Goal: Task Accomplishment & Management: Manage account settings

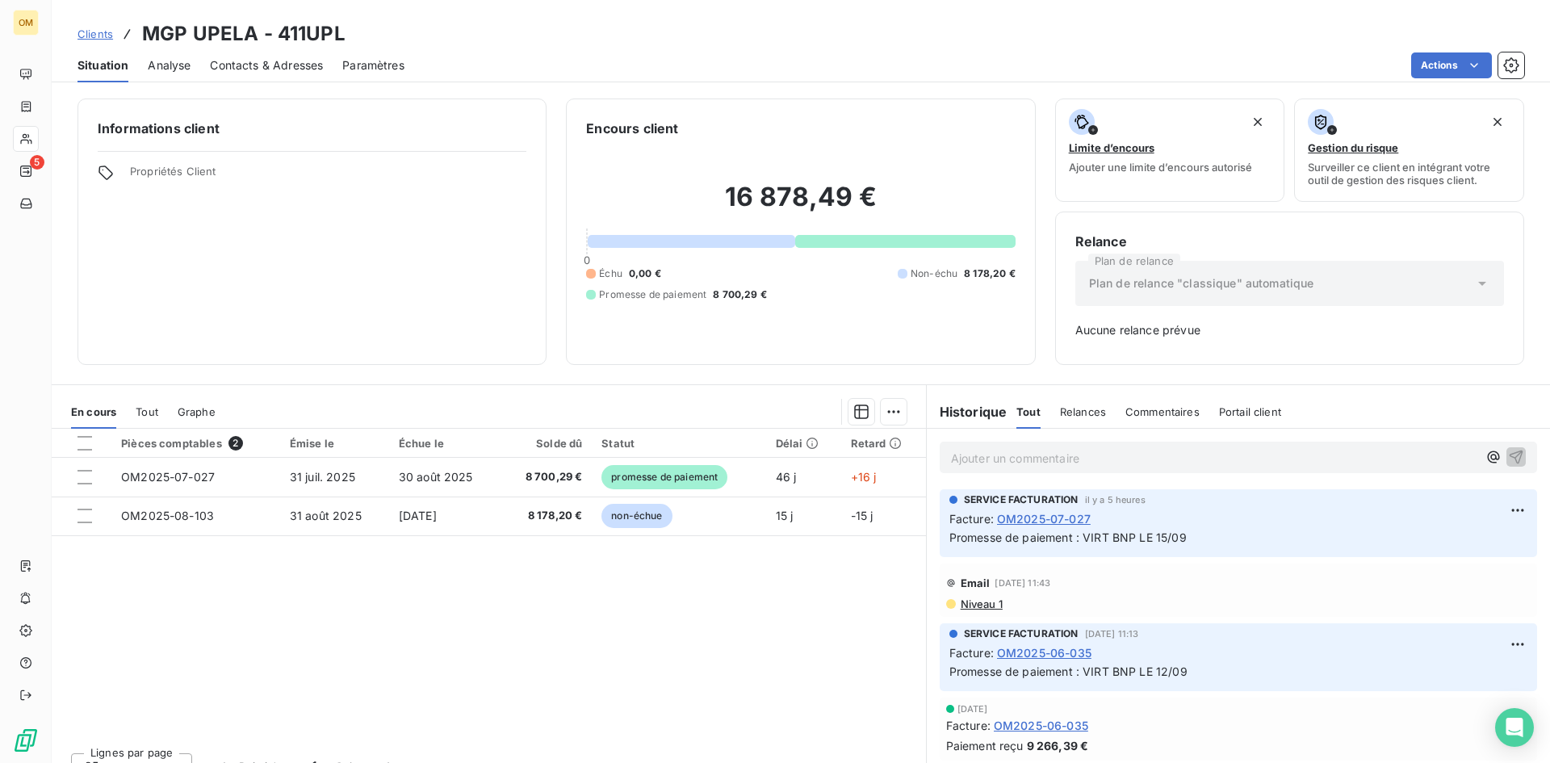
click at [90, 36] on span "Clients" at bounding box center [96, 33] width 36 height 13
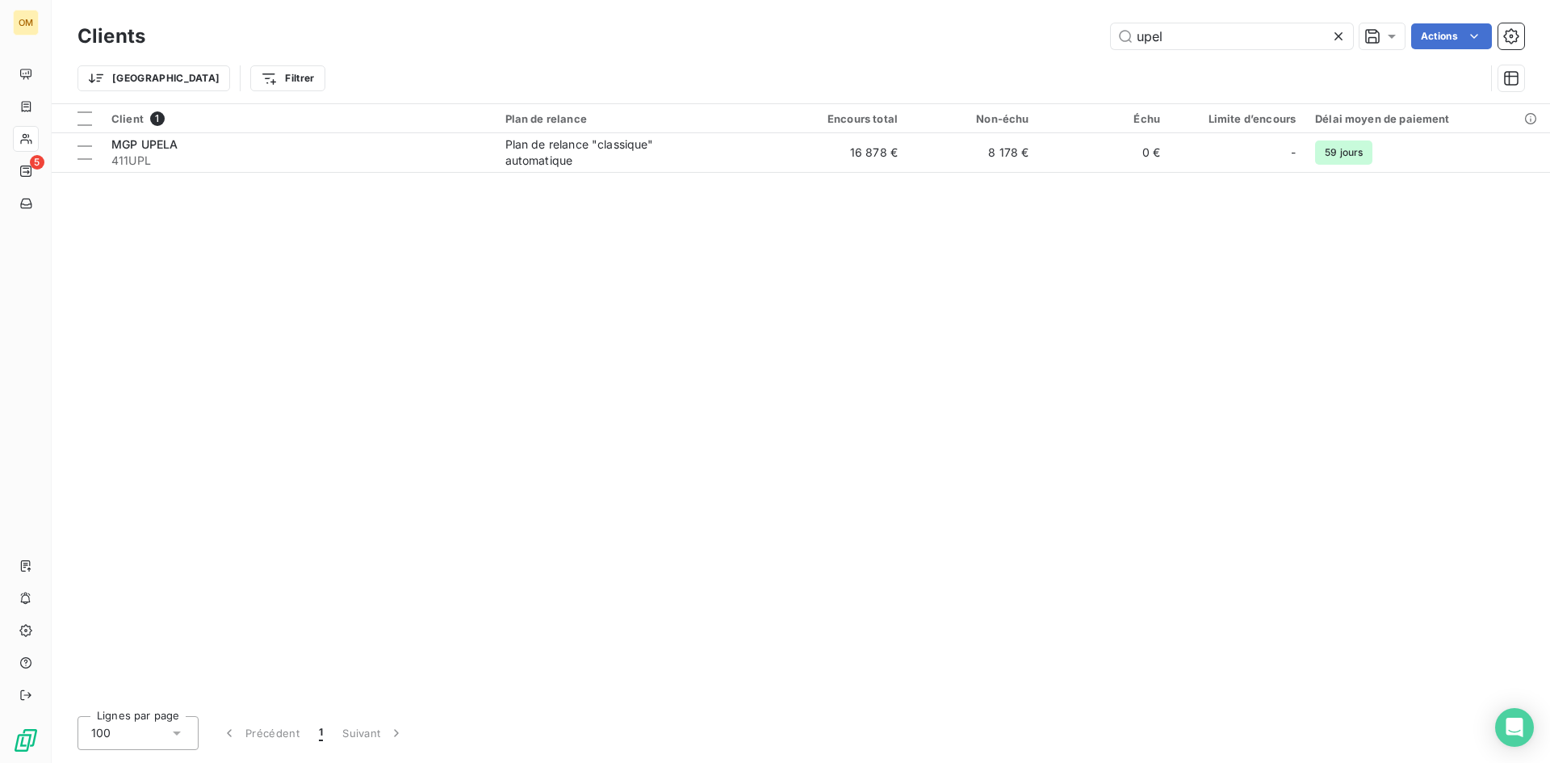
drag, startPoint x: 1183, startPoint y: 42, endPoint x: 985, endPoint y: 48, distance: 197.9
click at [987, 46] on div "upel Actions" at bounding box center [845, 36] width 1360 height 26
type input "attil"
click at [896, 131] on th "Encours total" at bounding box center [842, 118] width 132 height 29
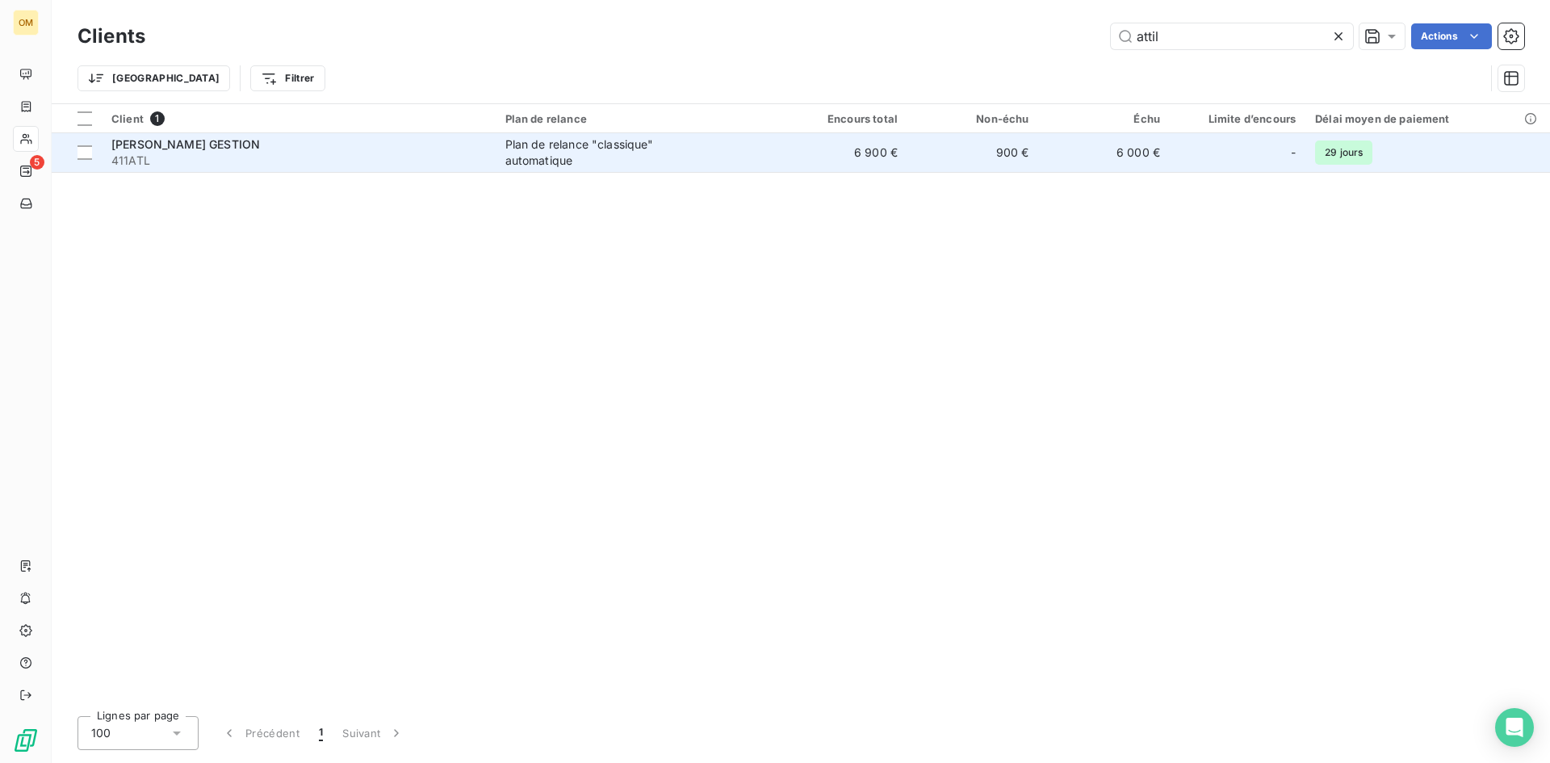
click at [884, 156] on td "6 900 €" at bounding box center [842, 152] width 132 height 39
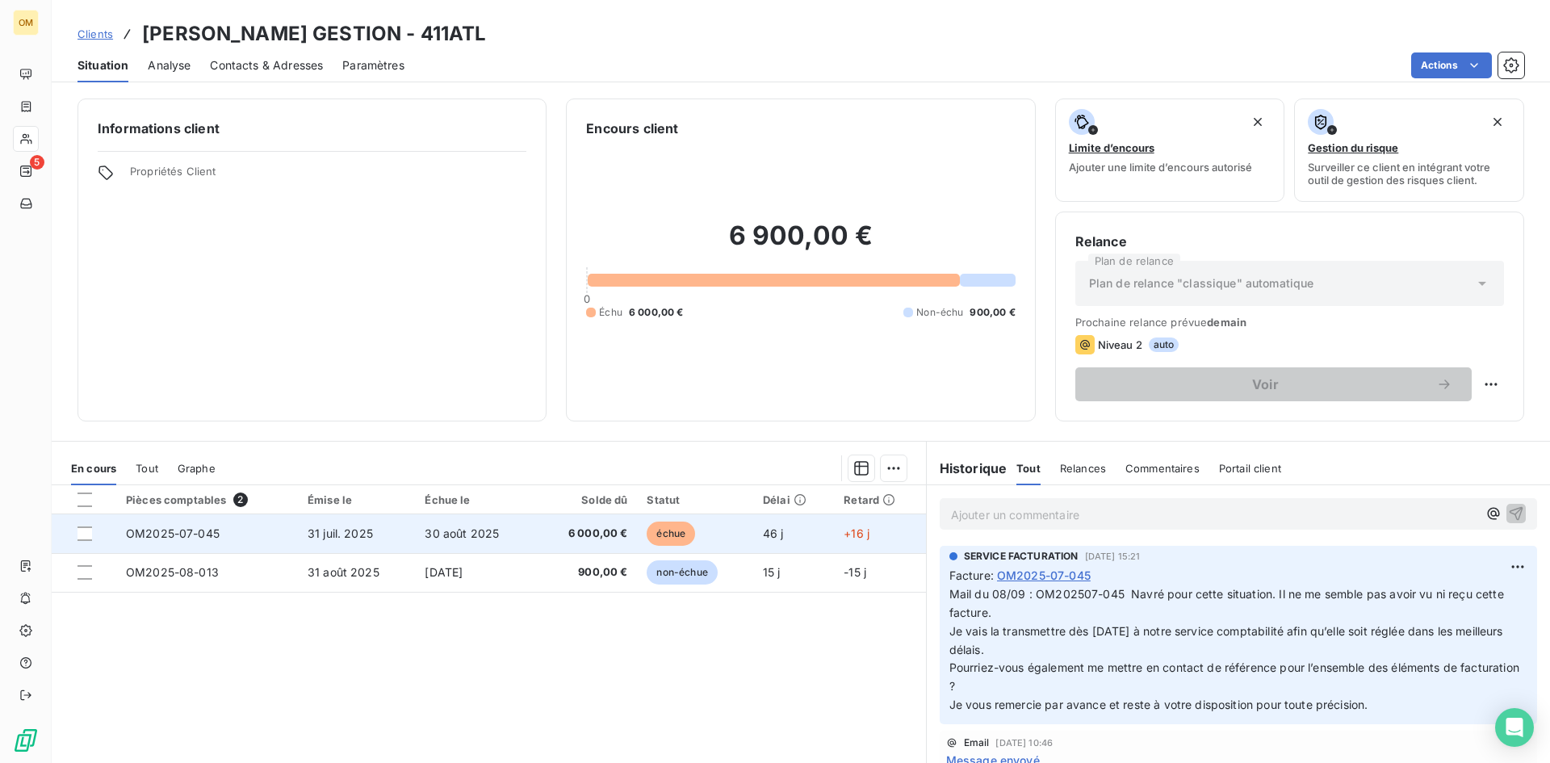
click at [578, 544] on td "6 000,00 €" at bounding box center [587, 533] width 102 height 39
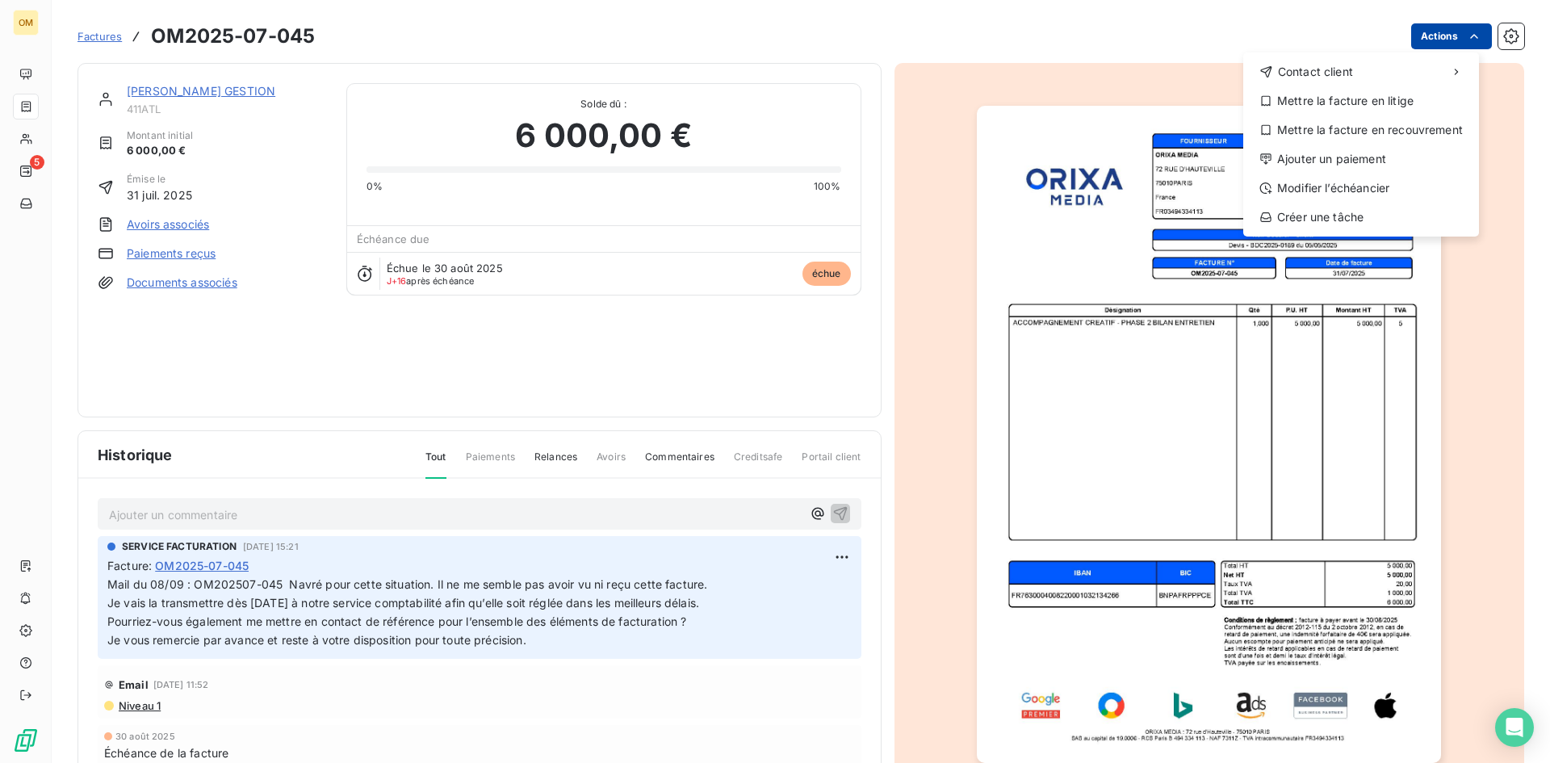
click at [1411, 42] on html "OM 5 Factures OM2025-07-045 Actions Contact client Mettre la facture en litige …" at bounding box center [775, 381] width 1550 height 763
click at [1373, 156] on div "Ajouter un paiement" at bounding box center [1361, 159] width 223 height 26
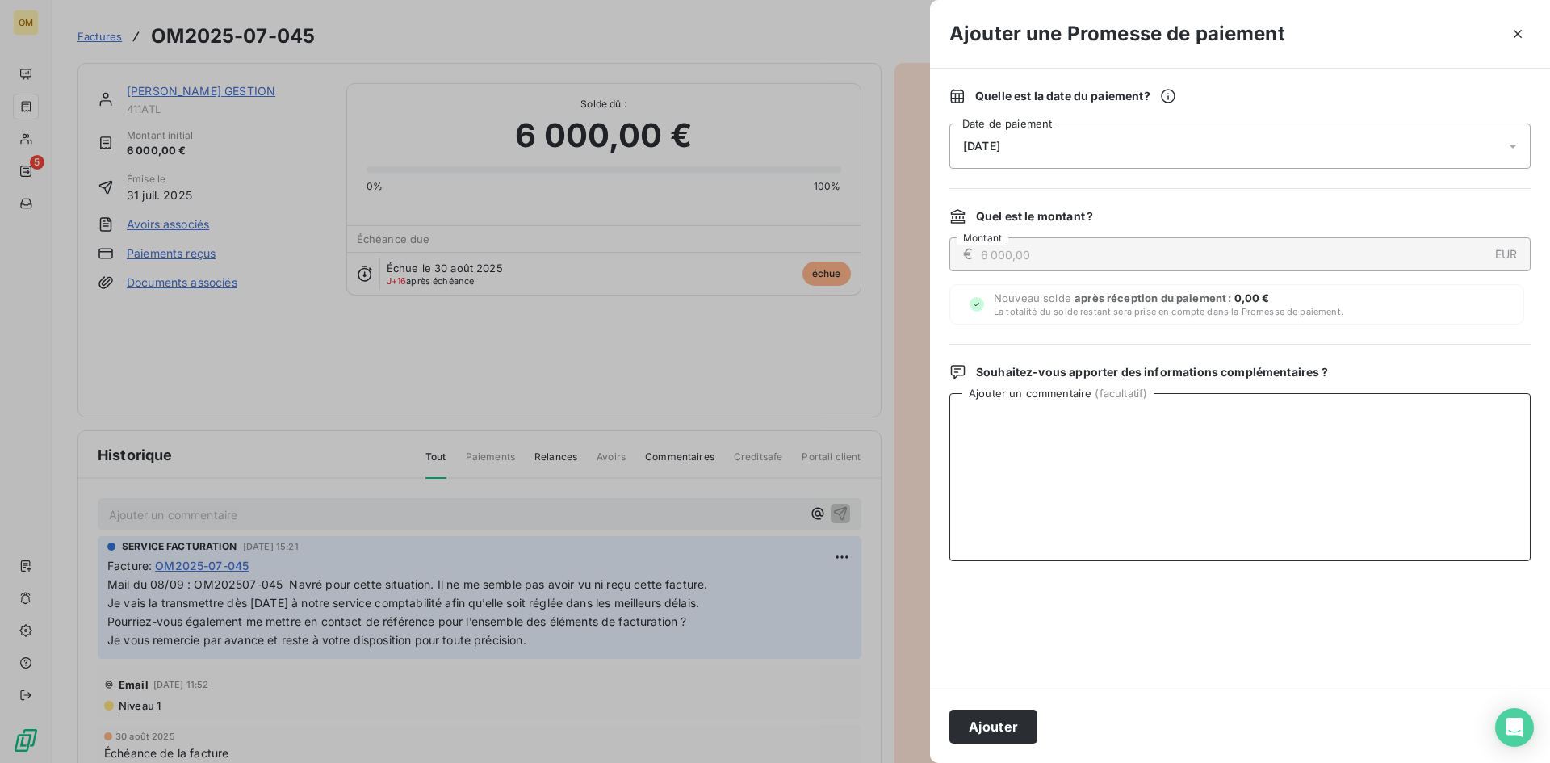
click at [1048, 430] on textarea "Ajouter un commentaire ( facultatif )" at bounding box center [1239, 477] width 581 height 168
drag, startPoint x: 1074, startPoint y: 419, endPoint x: 846, endPoint y: 435, distance: 228.2
click at [846, 762] on div "Ajouter une Promesse de paiement Quelle est la date du paiement ? [DATE] Date d…" at bounding box center [775, 763] width 1550 height 0
type textarea "VIRT BNP LE 15/09"
click at [986, 723] on button "Ajouter" at bounding box center [993, 727] width 88 height 34
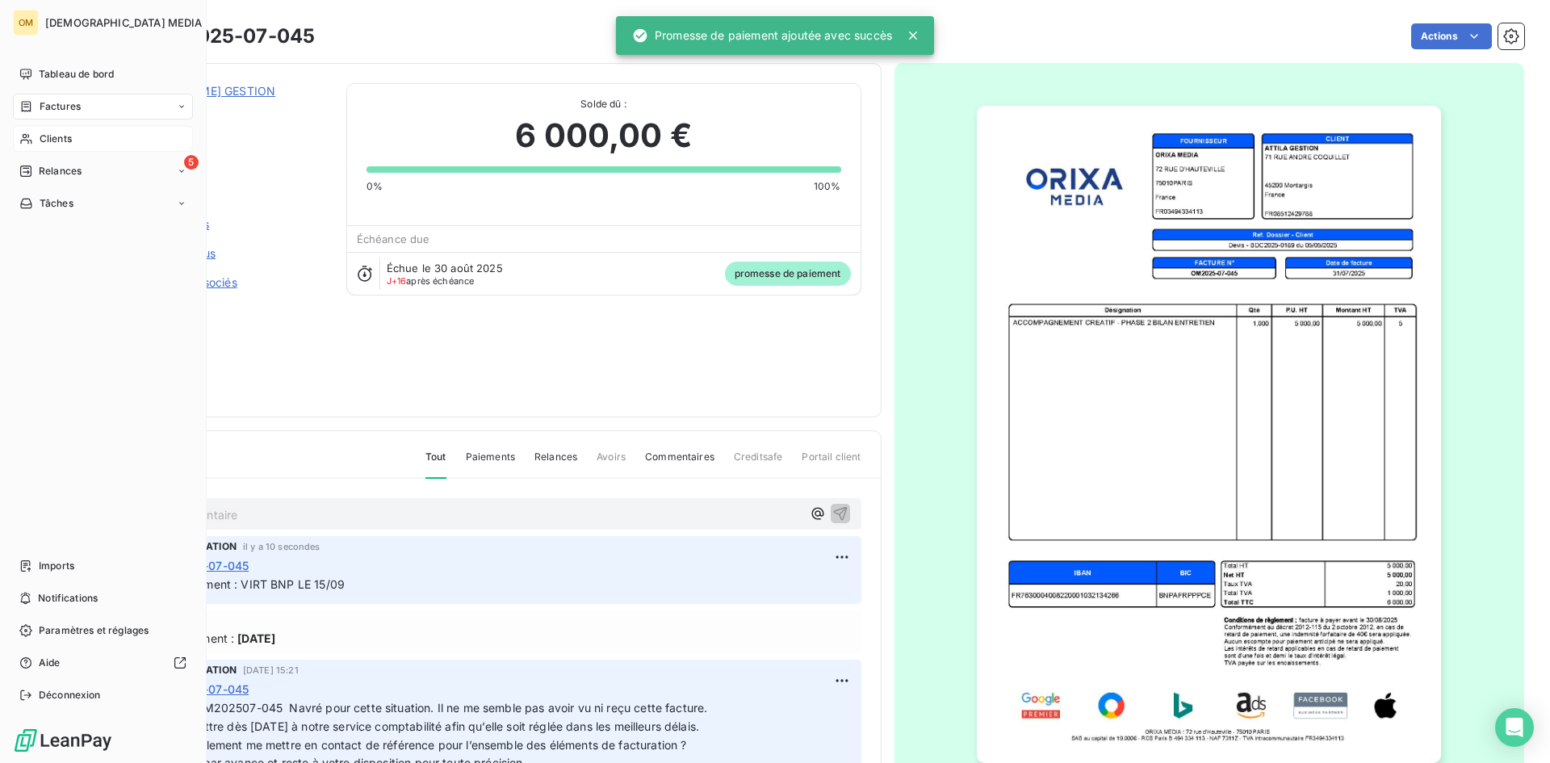
drag, startPoint x: 61, startPoint y: 136, endPoint x: 88, endPoint y: 136, distance: 26.6
click at [61, 136] on span "Clients" at bounding box center [56, 139] width 32 height 15
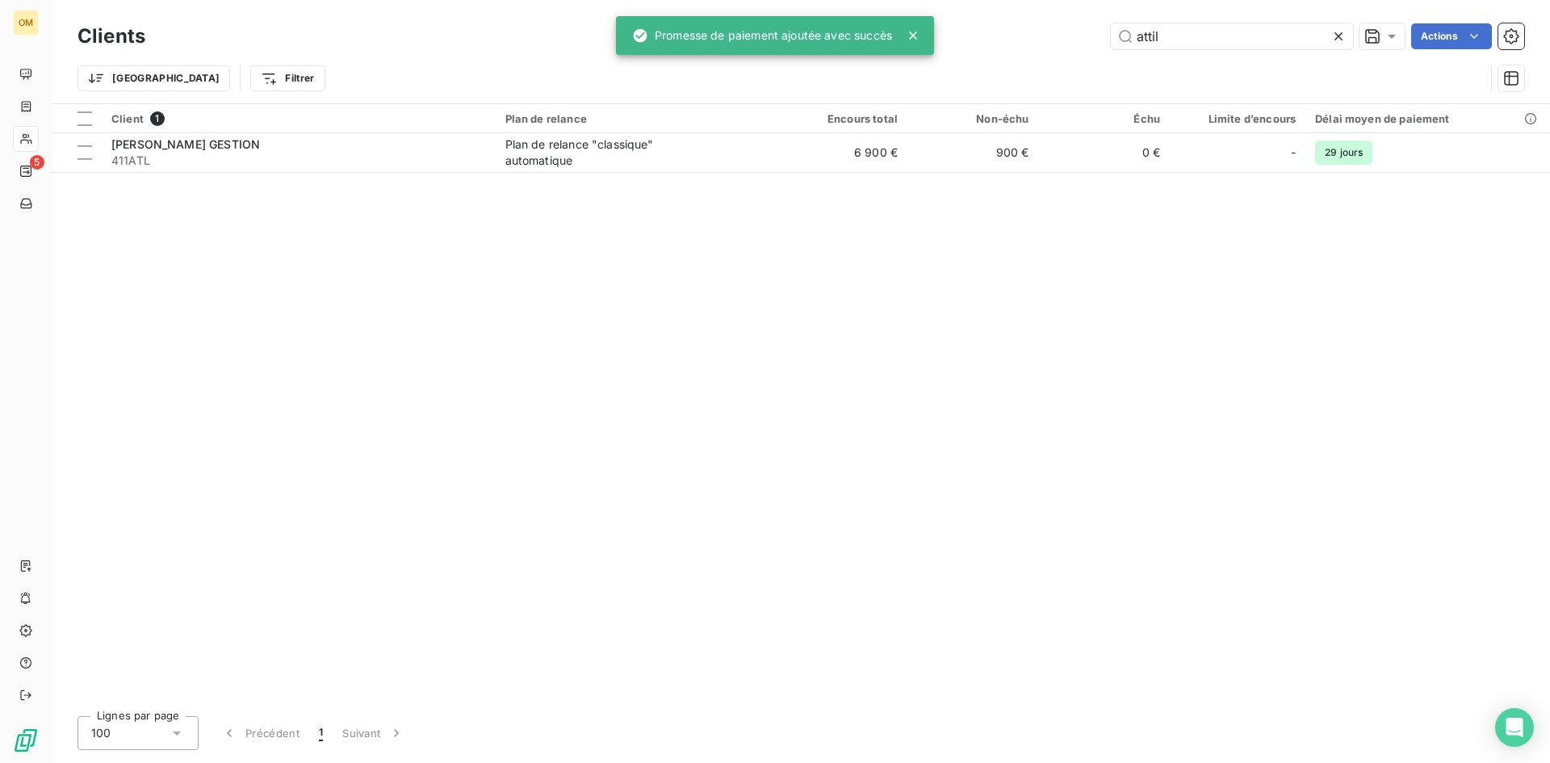
drag, startPoint x: 1201, startPoint y: 46, endPoint x: 933, endPoint y: 36, distance: 267.4
click at [933, 36] on div "OM 5 Clients attil Actions Trier Filtrer Client 1 Plan de relance Encours total…" at bounding box center [775, 381] width 1550 height 763
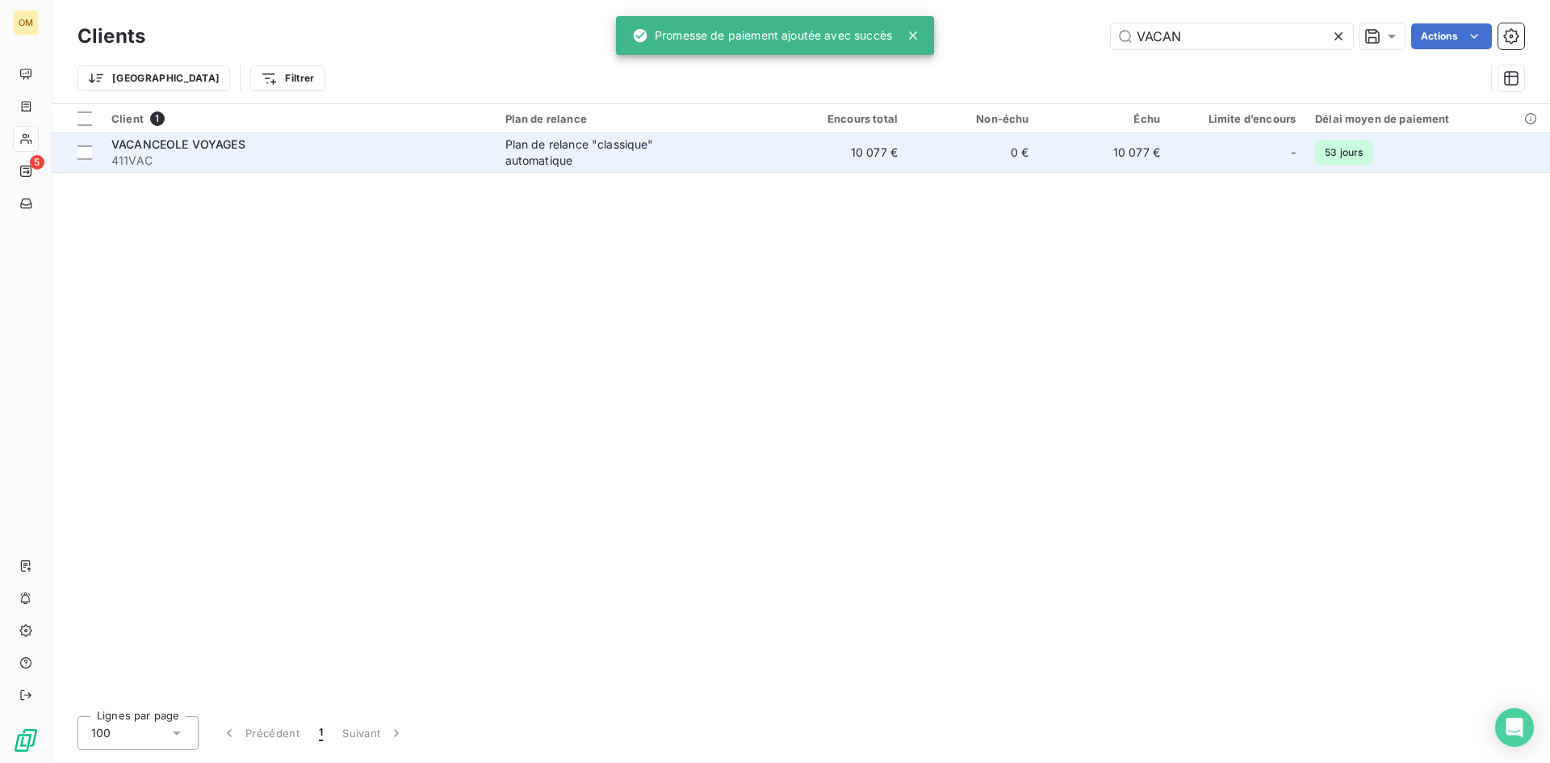
type input "VACAN"
click at [700, 137] on div "Plan de relance "classique" automatique" at bounding box center [606, 152] width 202 height 32
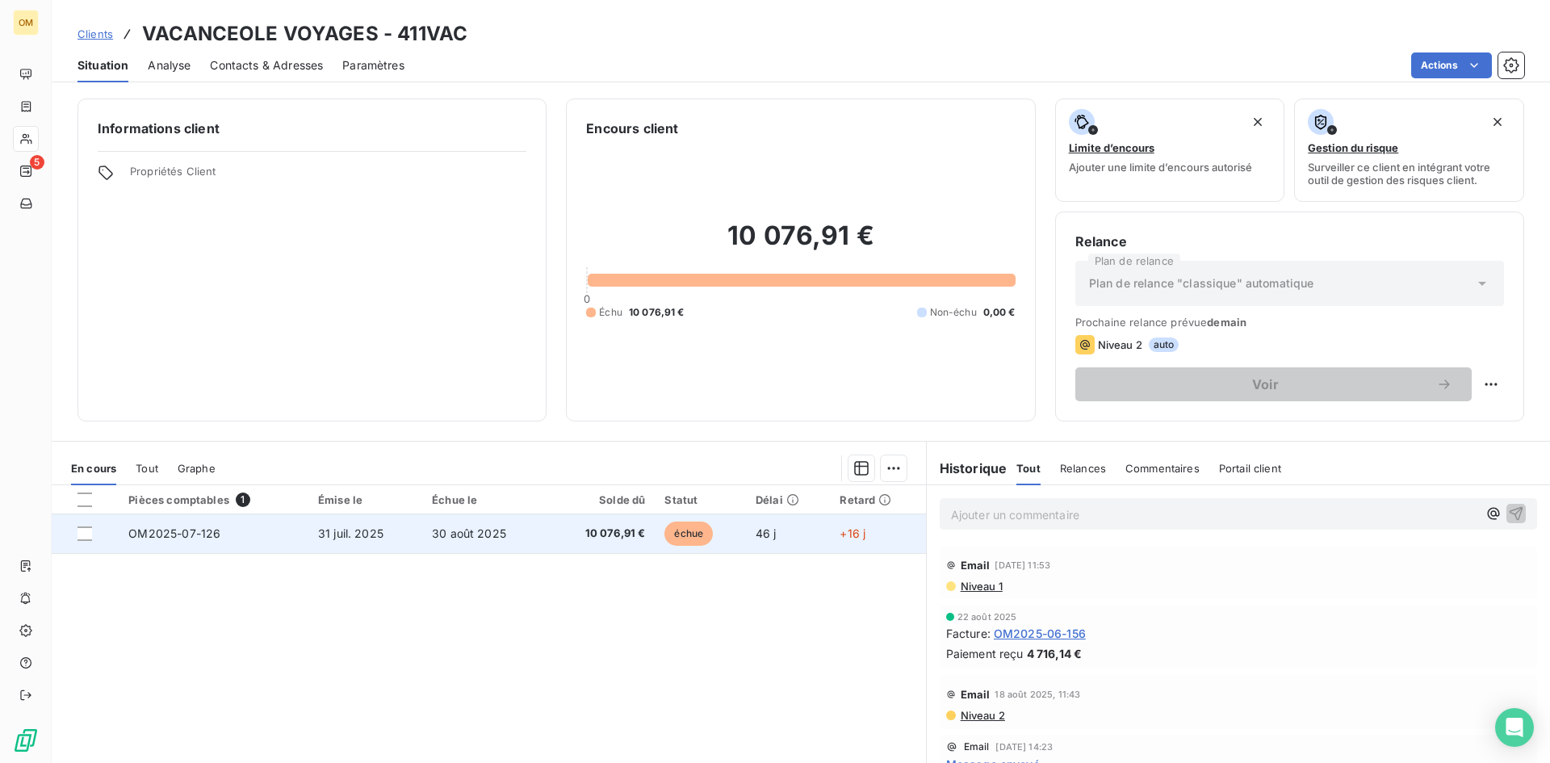
click at [569, 530] on span "10 076,91 €" at bounding box center [602, 534] width 88 height 16
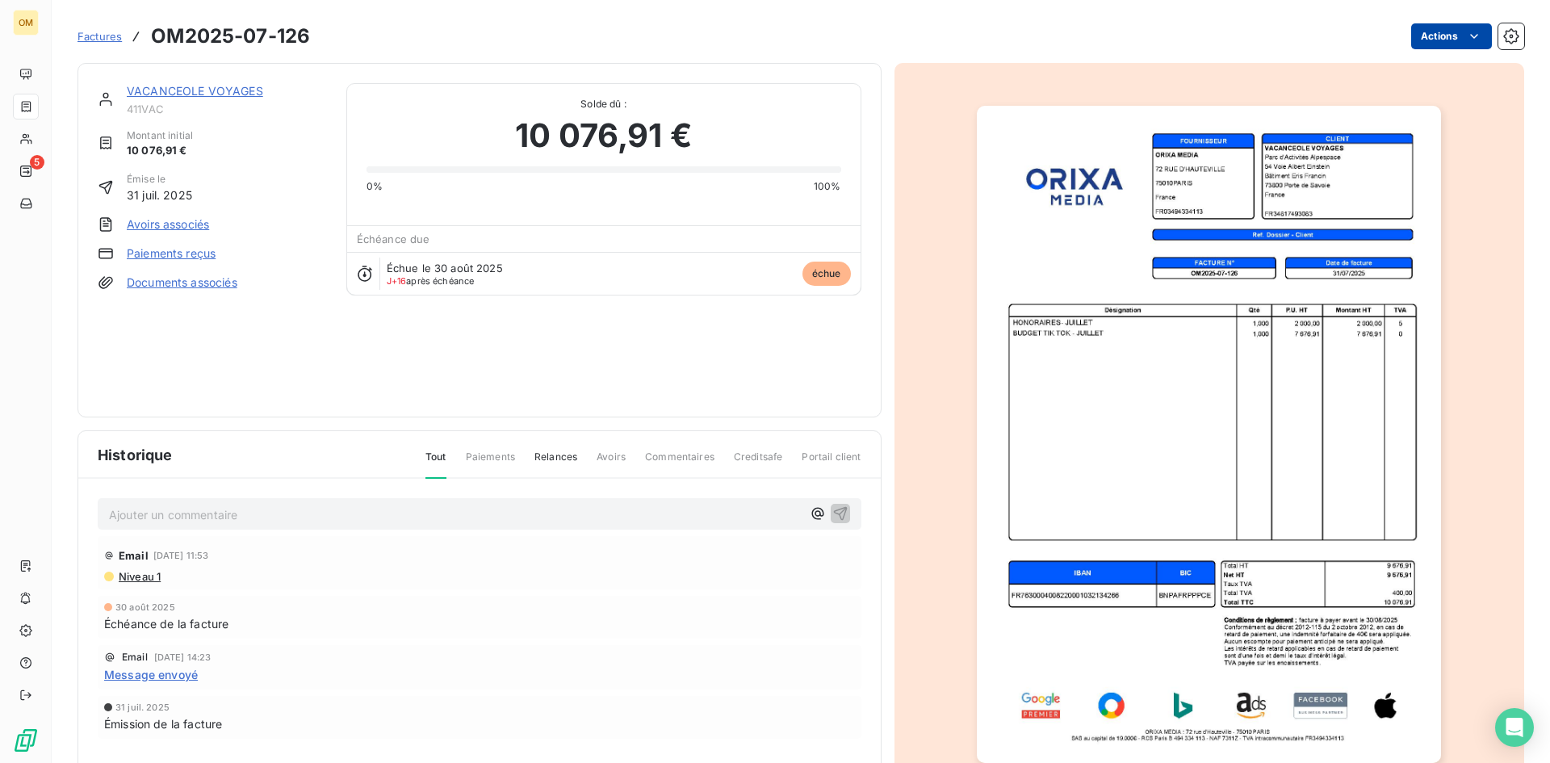
click at [1440, 36] on html "OM 5 Factures OM2025-07-126 Actions VACANCEOLE VOYAGES 411VAC Montant initial 1…" at bounding box center [775, 381] width 1550 height 763
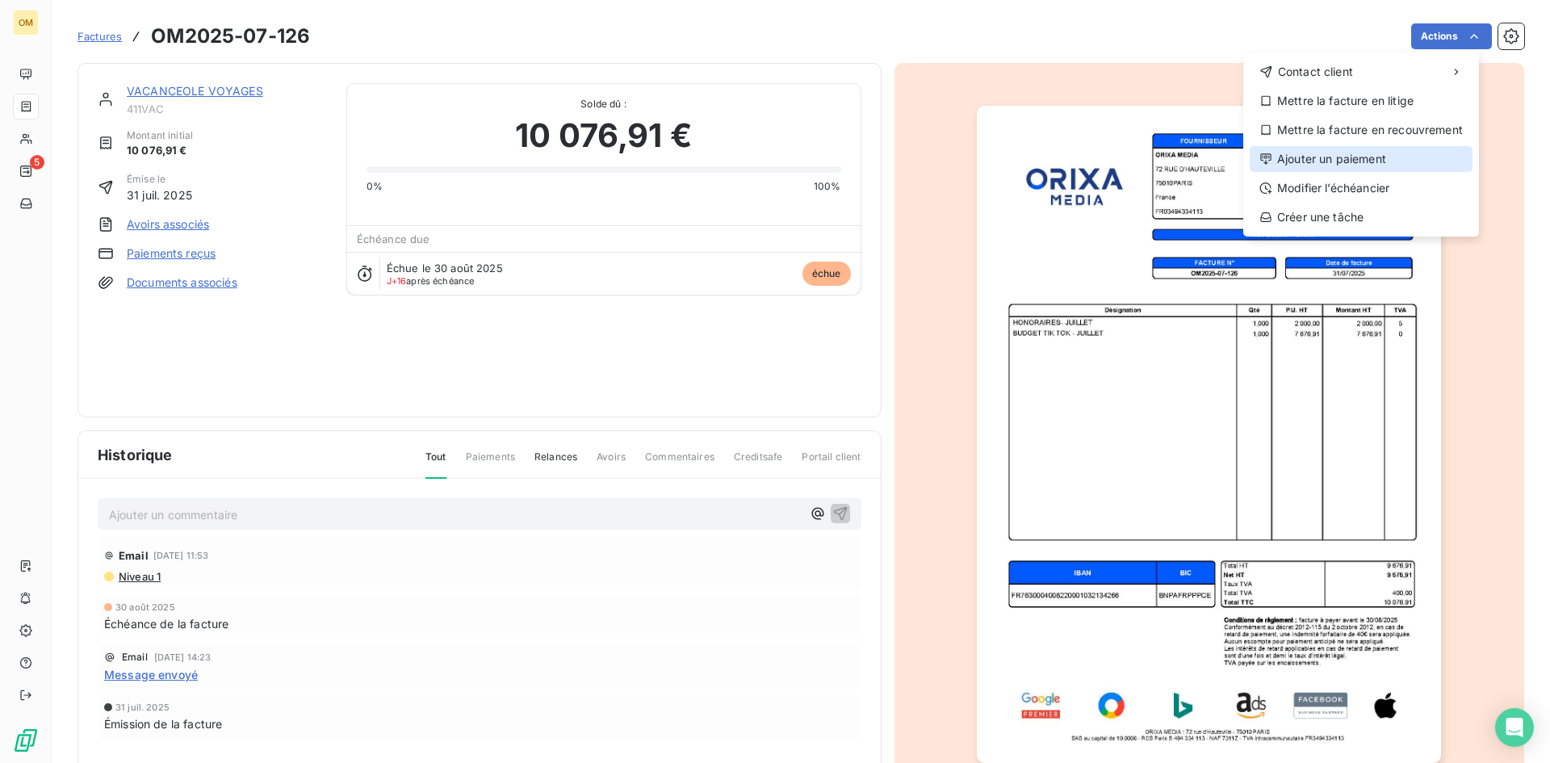
click at [1361, 158] on div "Ajouter un paiement" at bounding box center [1361, 159] width 223 height 26
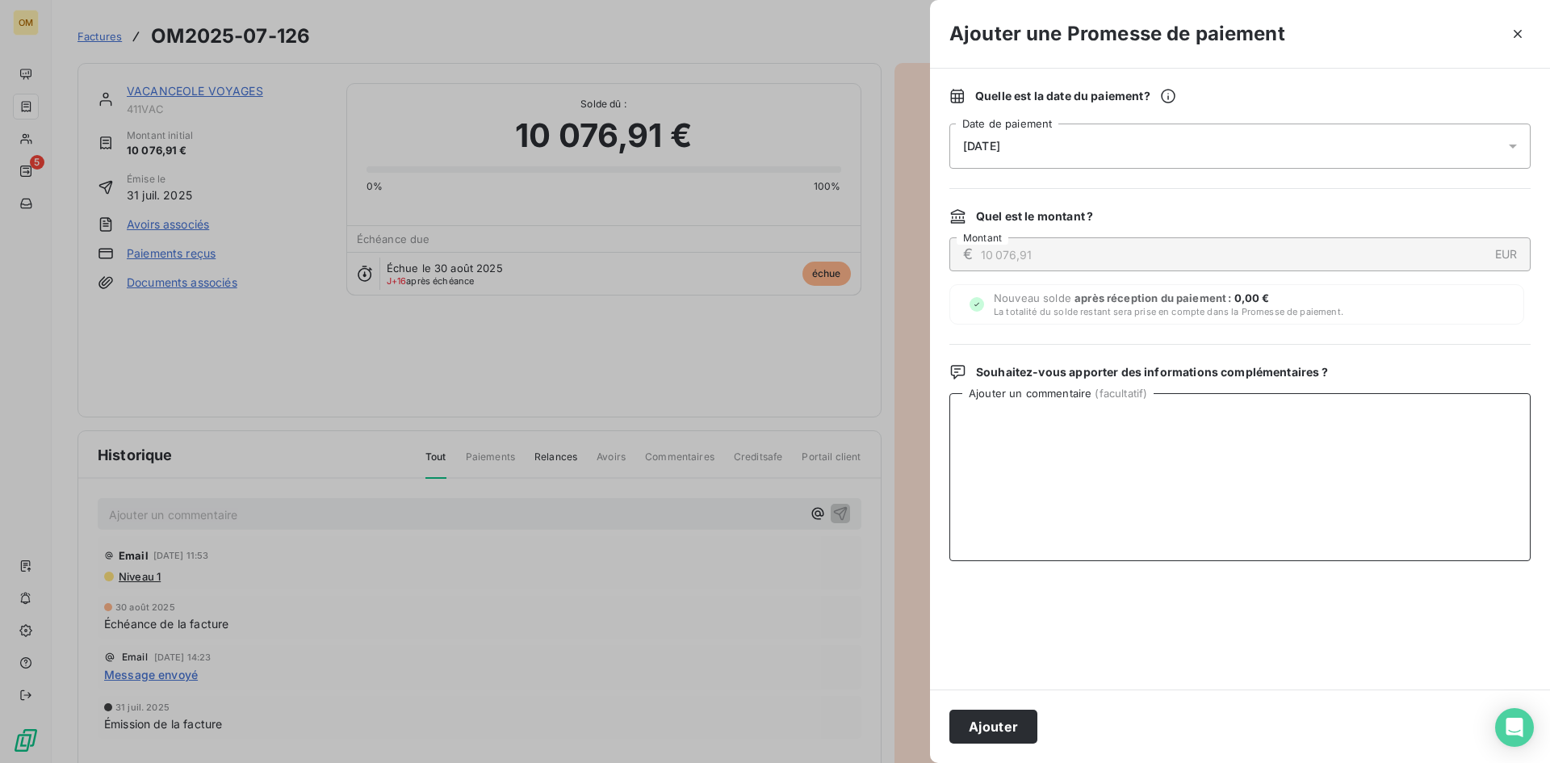
click at [1111, 444] on textarea "Ajouter un commentaire ( facultatif )" at bounding box center [1239, 477] width 581 height 168
paste textarea "VIRT BNP LE 15/09"
type textarea "VIRT BNP LE 15/09"
click at [1025, 727] on button "Ajouter" at bounding box center [993, 727] width 88 height 34
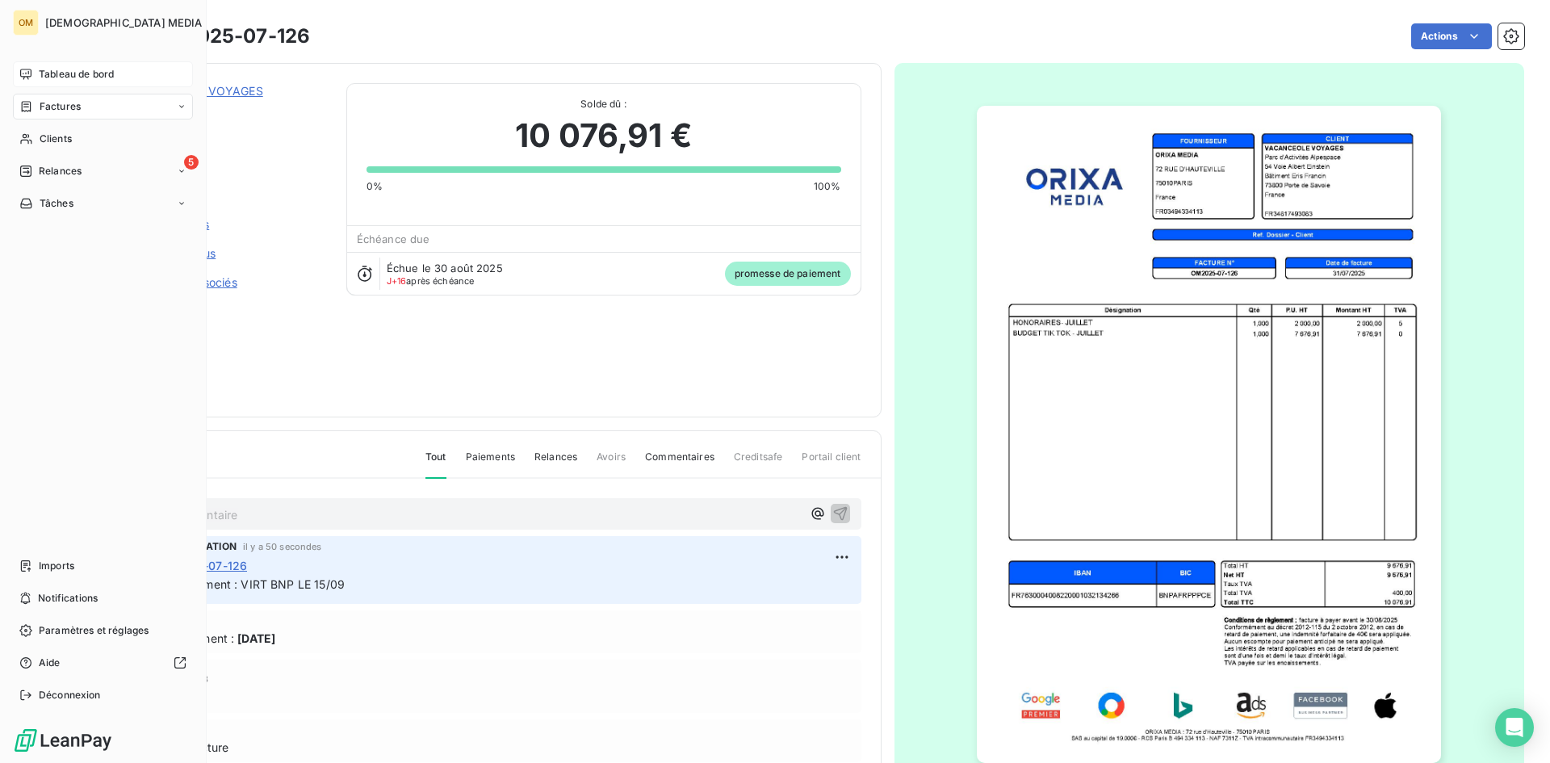
click at [50, 66] on div "Tableau de bord" at bounding box center [103, 74] width 180 height 26
